Goal: Complete application form

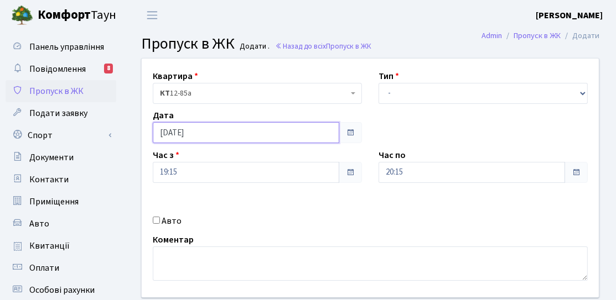
click at [175, 133] on input "[DATE]" at bounding box center [246, 132] width 186 height 21
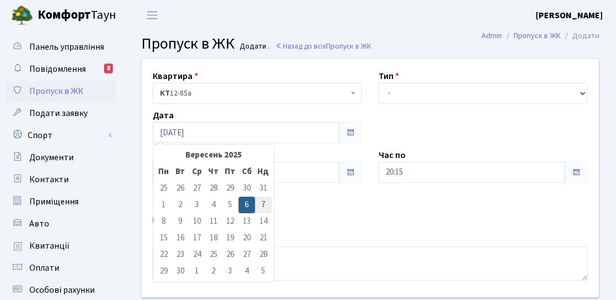
click at [259, 209] on td "7" at bounding box center [263, 205] width 17 height 17
type input "[DATE]"
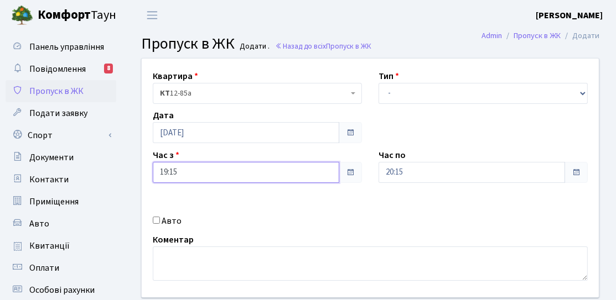
click at [219, 174] on input "19:15" at bounding box center [246, 172] width 186 height 21
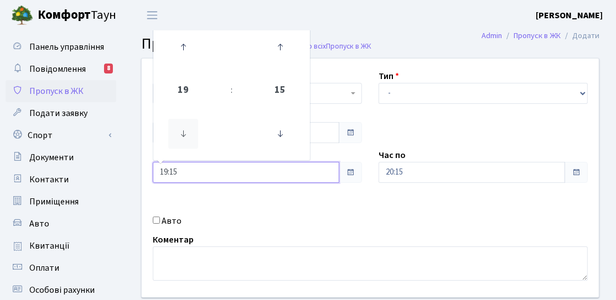
click at [186, 128] on icon at bounding box center [183, 134] width 30 height 30
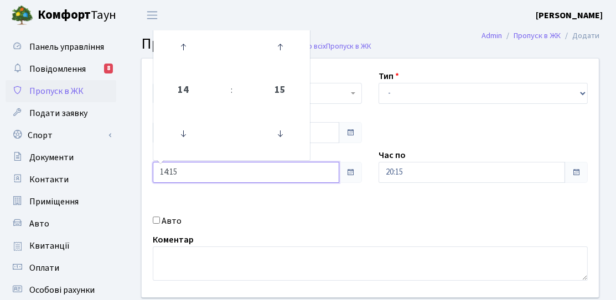
click at [199, 55] on link at bounding box center [183, 47] width 33 height 40
click at [186, 137] on icon at bounding box center [183, 134] width 30 height 30
click at [186, 138] on icon at bounding box center [183, 134] width 30 height 30
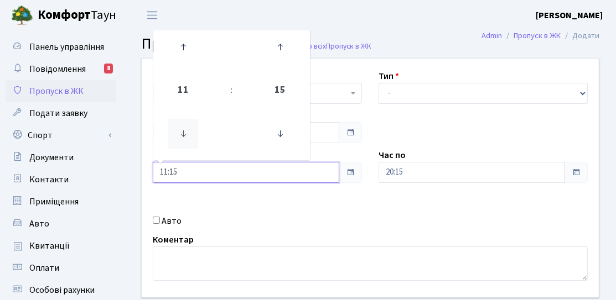
click at [186, 138] on icon at bounding box center [183, 134] width 30 height 30
click at [188, 140] on icon at bounding box center [183, 134] width 30 height 30
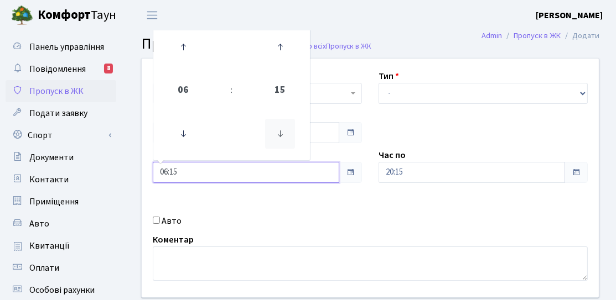
click at [272, 141] on icon at bounding box center [280, 134] width 30 height 30
type input "06:00"
click at [393, 158] on label "Час по" at bounding box center [391, 155] width 27 height 13
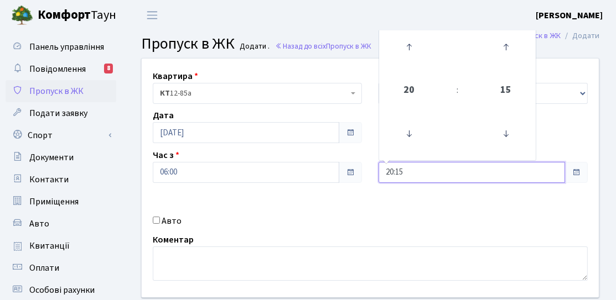
click at [400, 168] on input "20:15" at bounding box center [471, 172] width 186 height 21
click at [415, 54] on icon at bounding box center [409, 47] width 30 height 30
click at [513, 133] on icon at bounding box center [506, 134] width 30 height 30
type input "21:00"
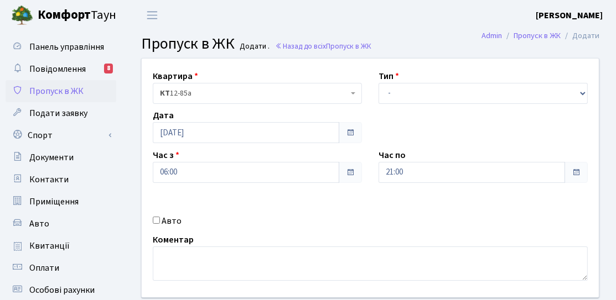
drag, startPoint x: 424, startPoint y: 204, endPoint x: 420, endPoint y: 102, distance: 102.4
click at [424, 204] on div "Квартира <b>КТ</b>&nbsp;&nbsp;&nbsp;&nbsp;12-85а КТ 12-85а Тип - Доставка Таксі…" at bounding box center [370, 178] width 474 height 239
click at [420, 98] on select "- Доставка Таксі Гості Сервіс" at bounding box center [482, 93] width 209 height 21
select select "3"
click at [378, 83] on select "- Доставка Таксі Гості Сервіс" at bounding box center [482, 93] width 209 height 21
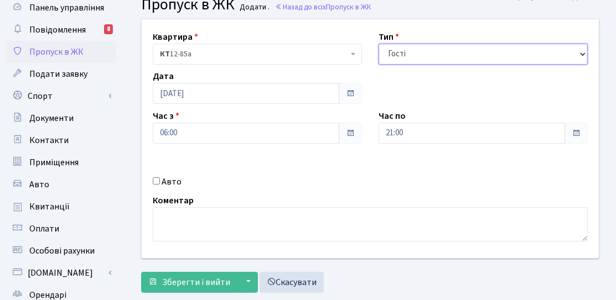
scroll to position [55, 0]
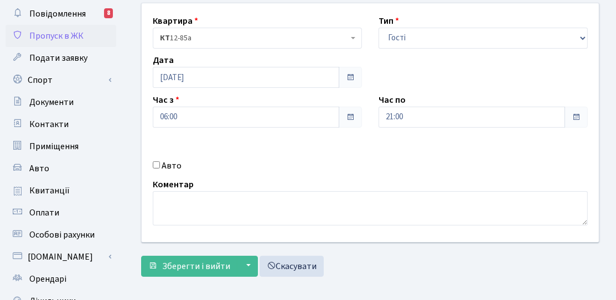
click at [173, 246] on form "Квартира <b>КТ</b>&nbsp;&nbsp;&nbsp;&nbsp;12-85а КТ 12-85а Тип - Доставка Таксі…" at bounding box center [370, 140] width 458 height 274
click at [170, 261] on span "Зберегти і вийти" at bounding box center [196, 267] width 68 height 12
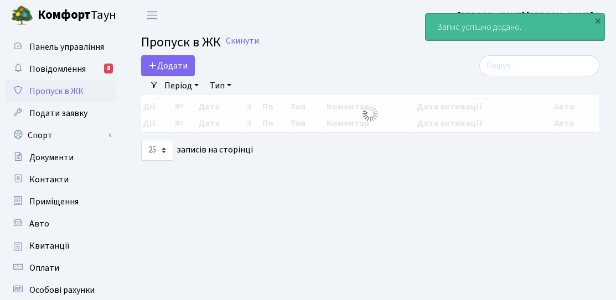
select select "25"
